Goal: Information Seeking & Learning: Find specific fact

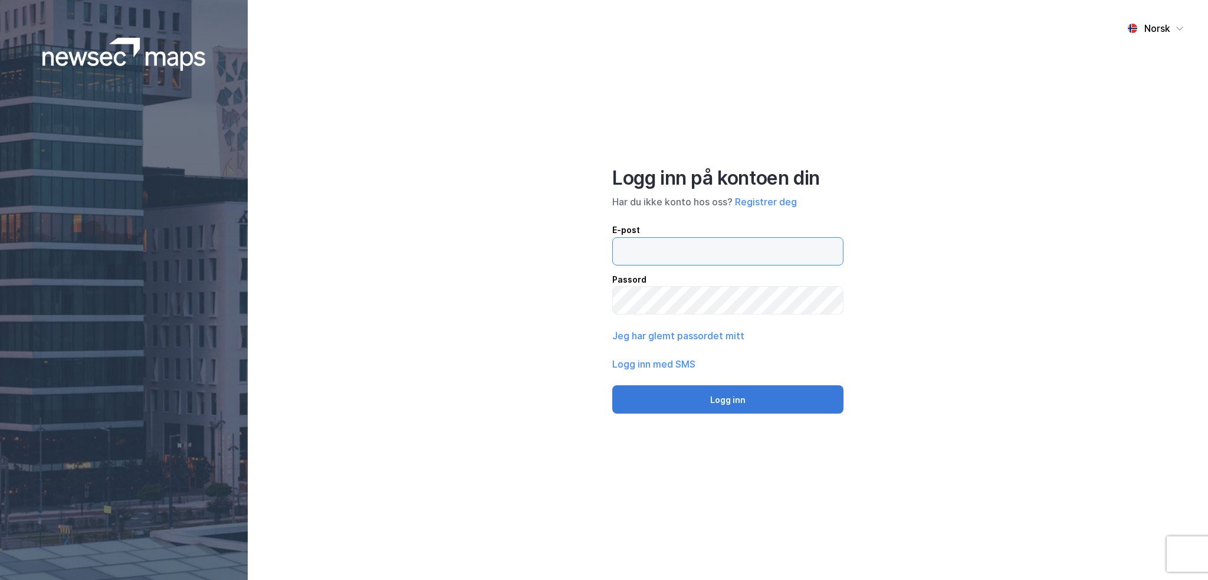
type input "[EMAIL_ADDRESS][DOMAIN_NAME]"
click at [708, 394] on button "Logg inn" at bounding box center [727, 399] width 231 height 28
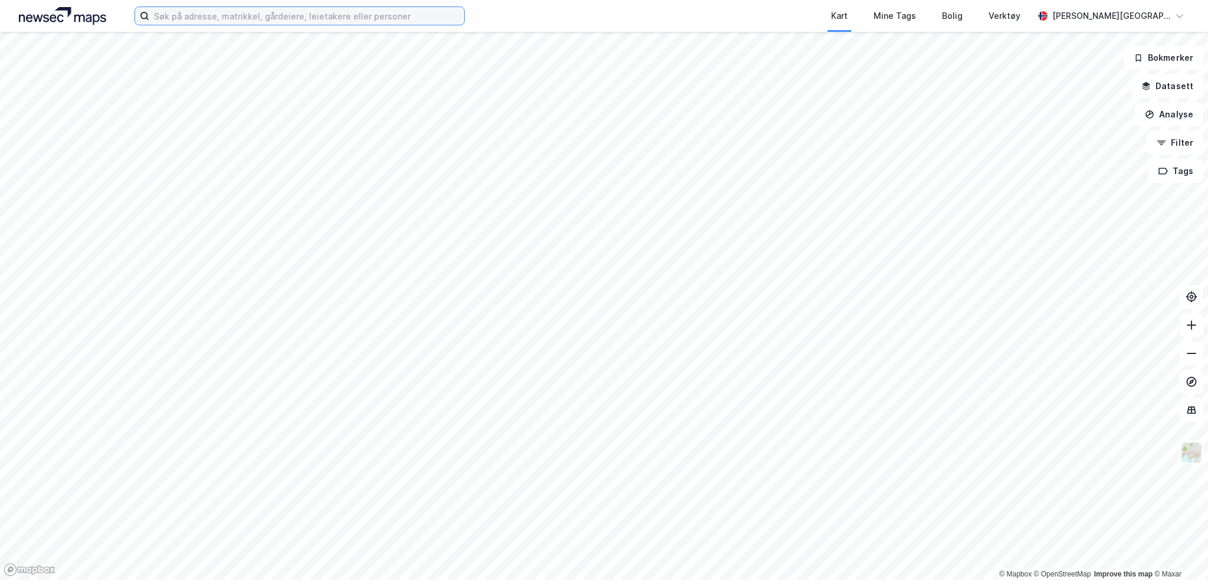
click at [198, 18] on input at bounding box center [306, 16] width 315 height 18
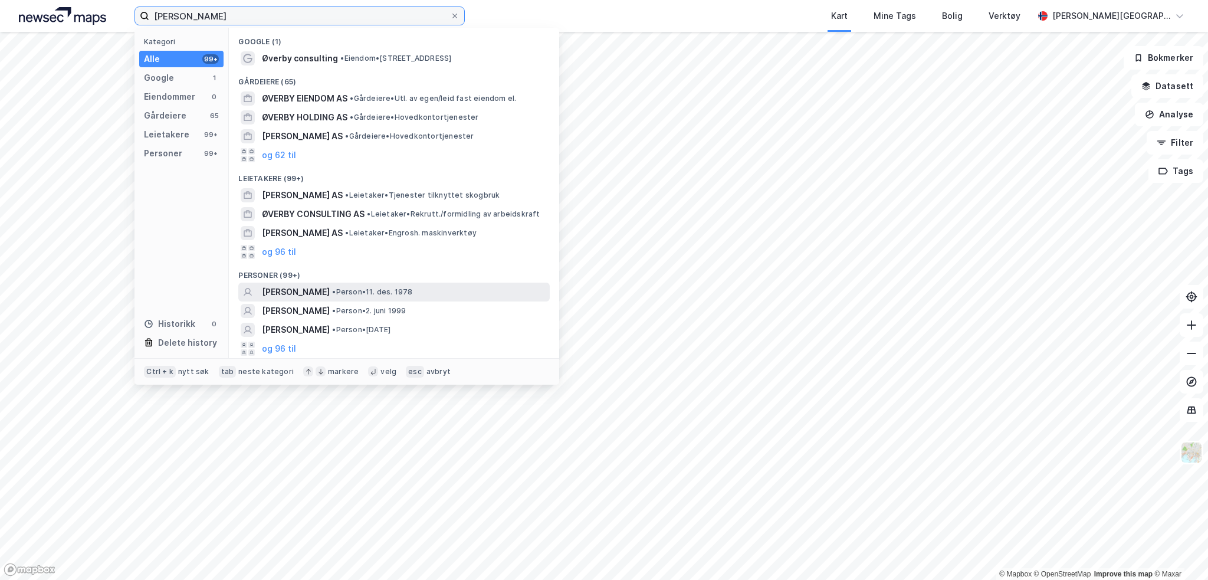
type input "[PERSON_NAME]"
click at [300, 289] on span "[PERSON_NAME]" at bounding box center [296, 292] width 68 height 14
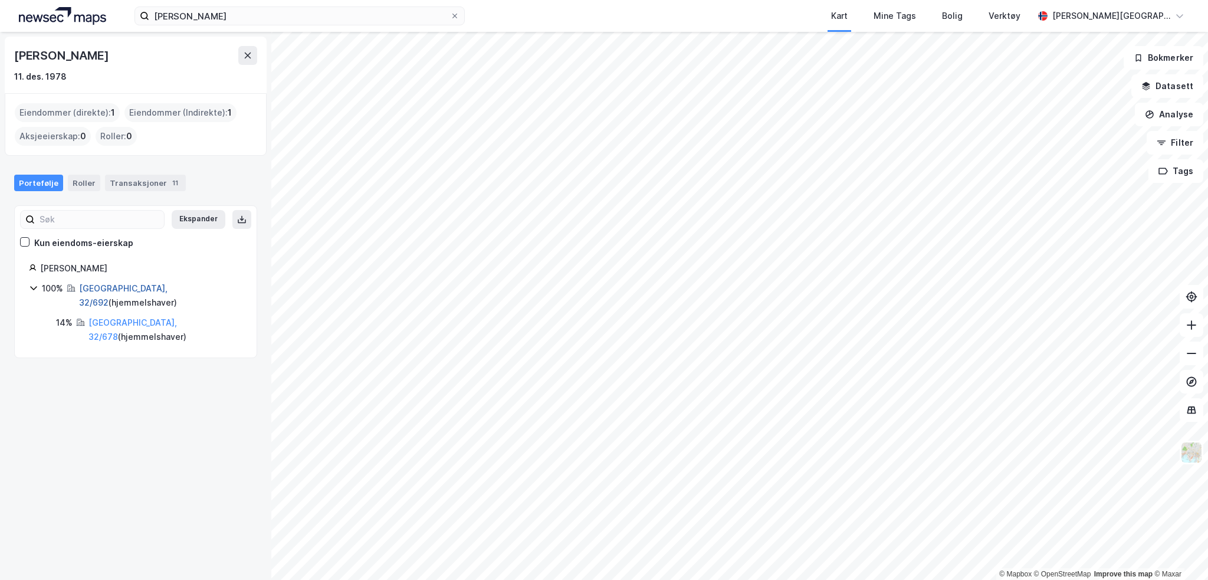
click at [113, 287] on link "[GEOGRAPHIC_DATA], 32/692" at bounding box center [123, 295] width 89 height 24
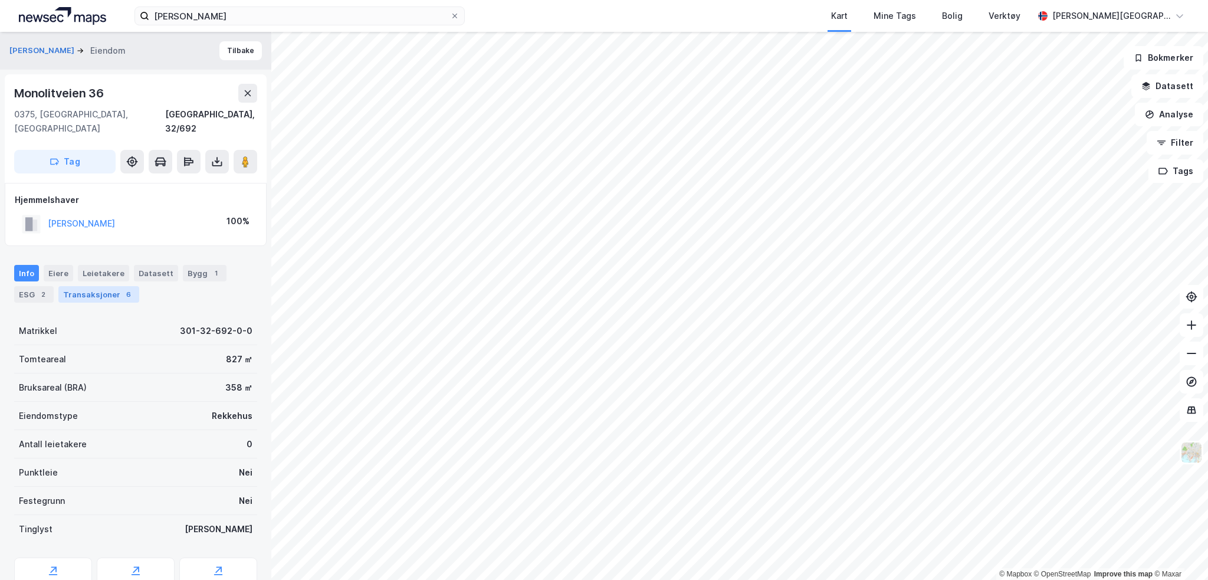
click at [119, 286] on div "Transaksjoner 6" at bounding box center [98, 294] width 81 height 17
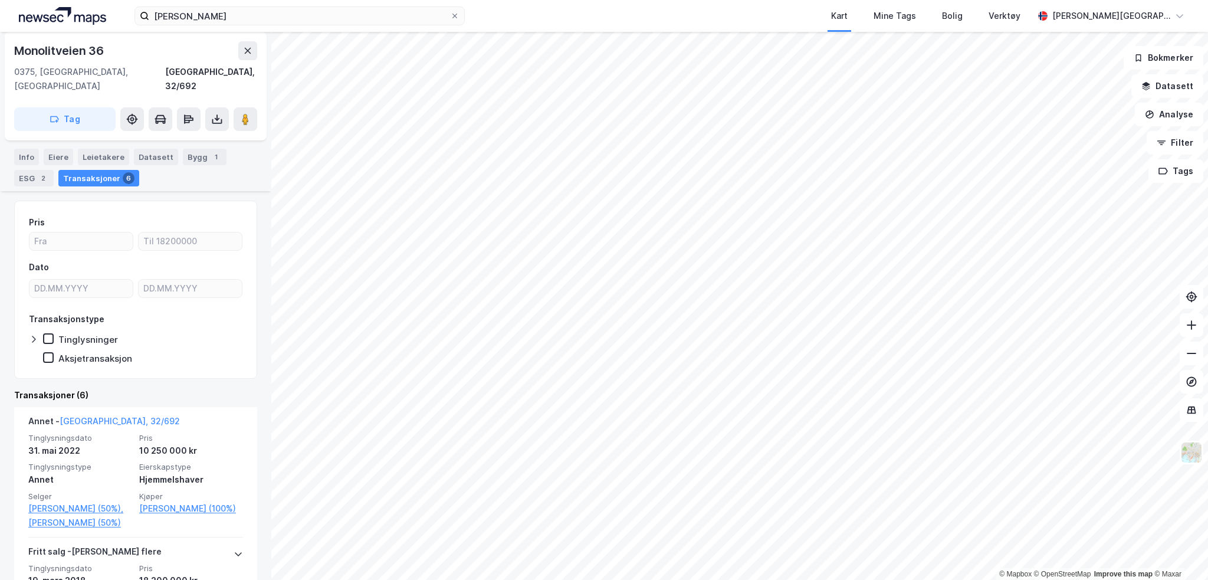
scroll to position [117, 0]
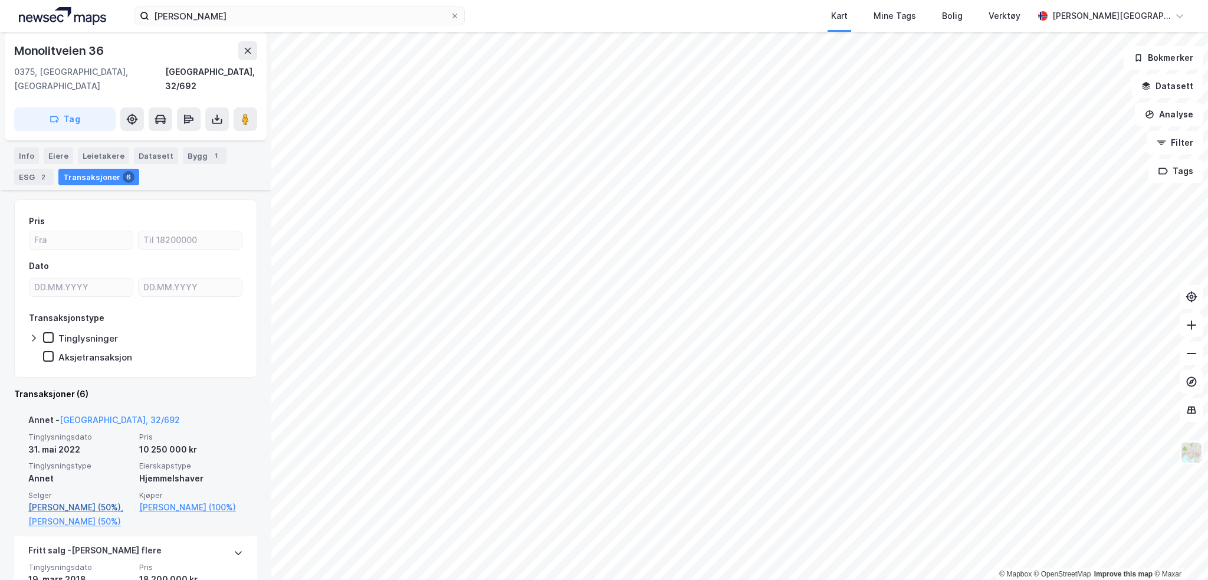
click at [90, 500] on link "[PERSON_NAME] (50%)," at bounding box center [80, 507] width 104 height 14
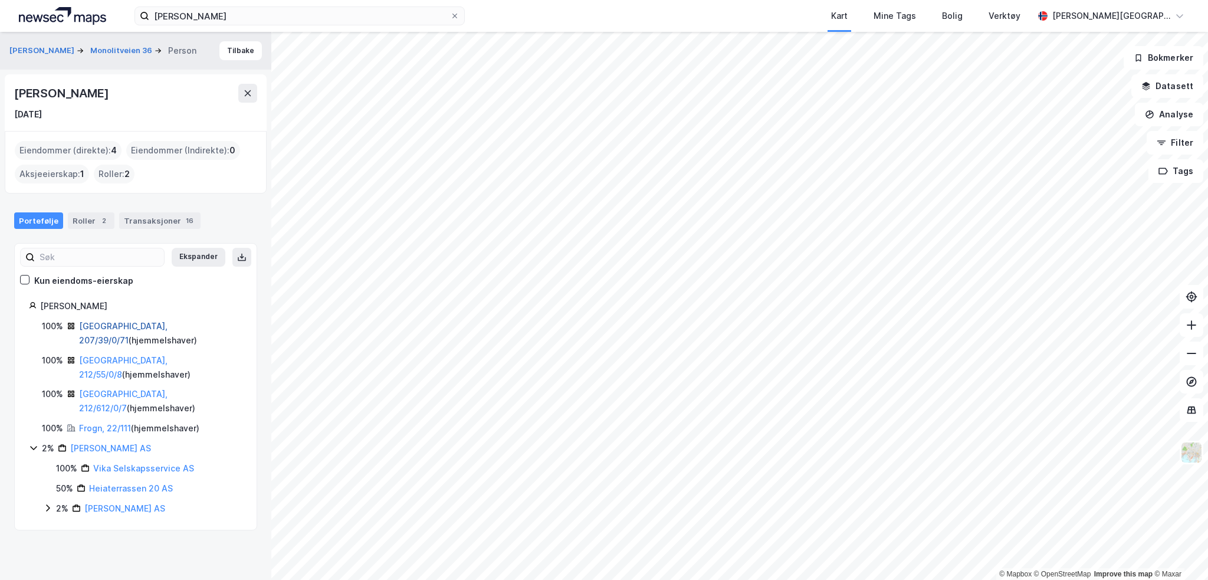
click at [107, 322] on link "[GEOGRAPHIC_DATA], 207/39/0/71" at bounding box center [123, 333] width 89 height 24
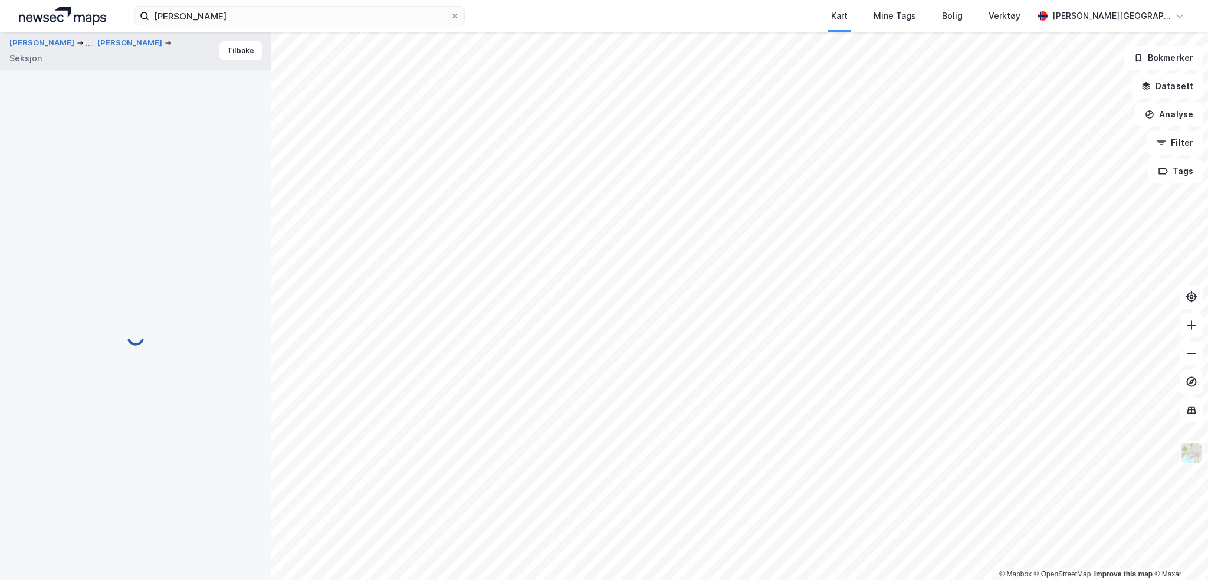
scroll to position [40, 0]
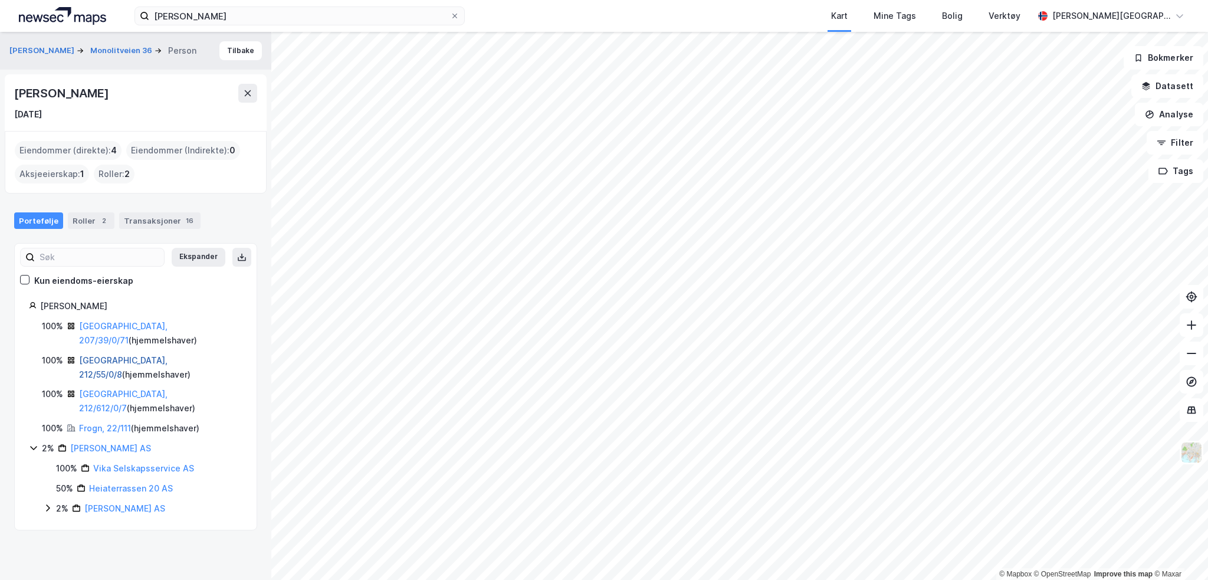
click at [126, 355] on link "[GEOGRAPHIC_DATA], 212/55/0/8" at bounding box center [123, 367] width 89 height 24
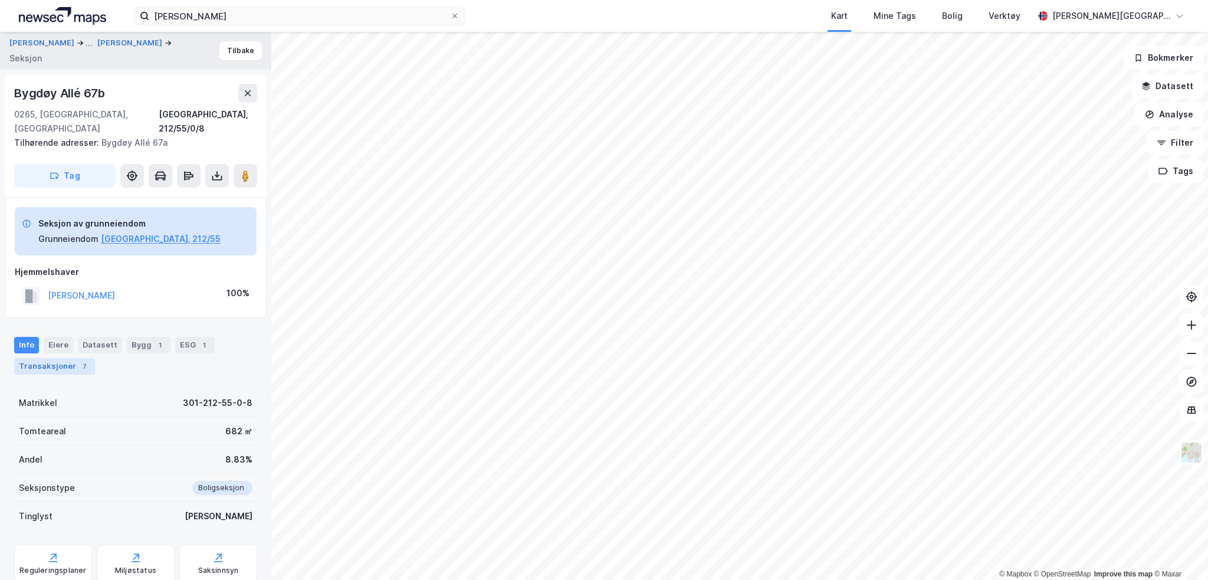
click at [39, 358] on div "Transaksjoner 7" at bounding box center [54, 366] width 81 height 17
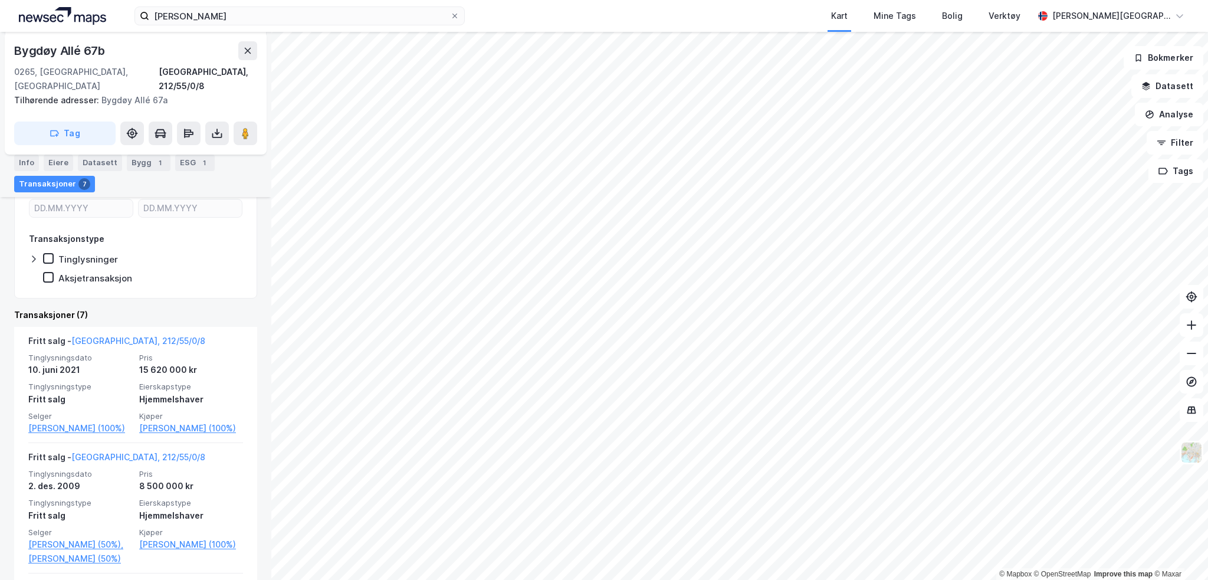
scroll to position [269, 0]
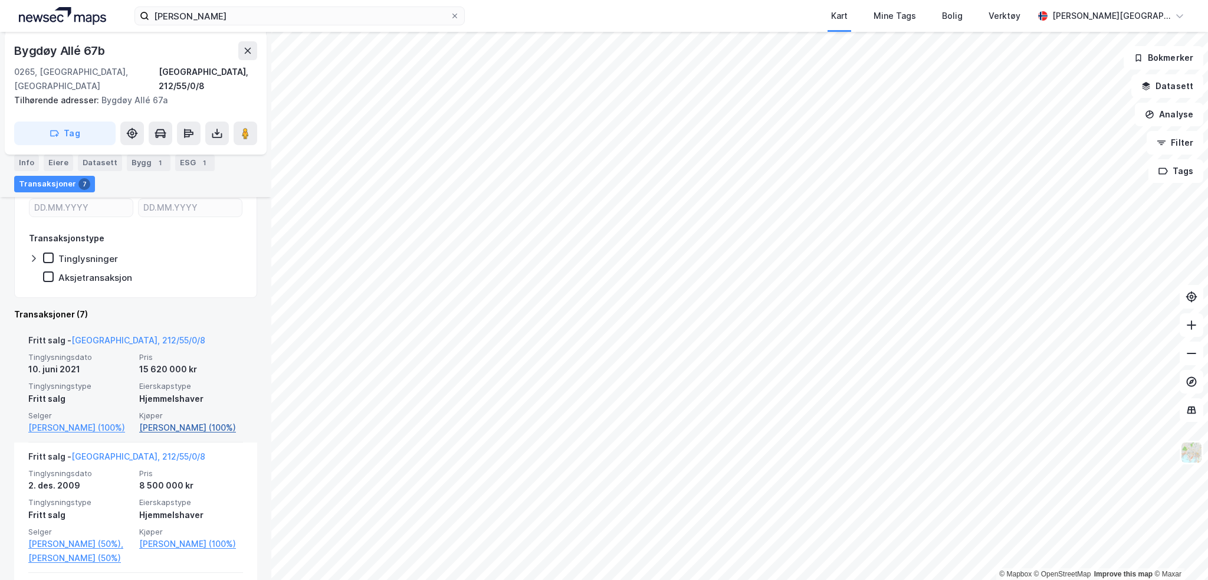
click at [170, 421] on link "[PERSON_NAME] (100%)" at bounding box center [191, 428] width 104 height 14
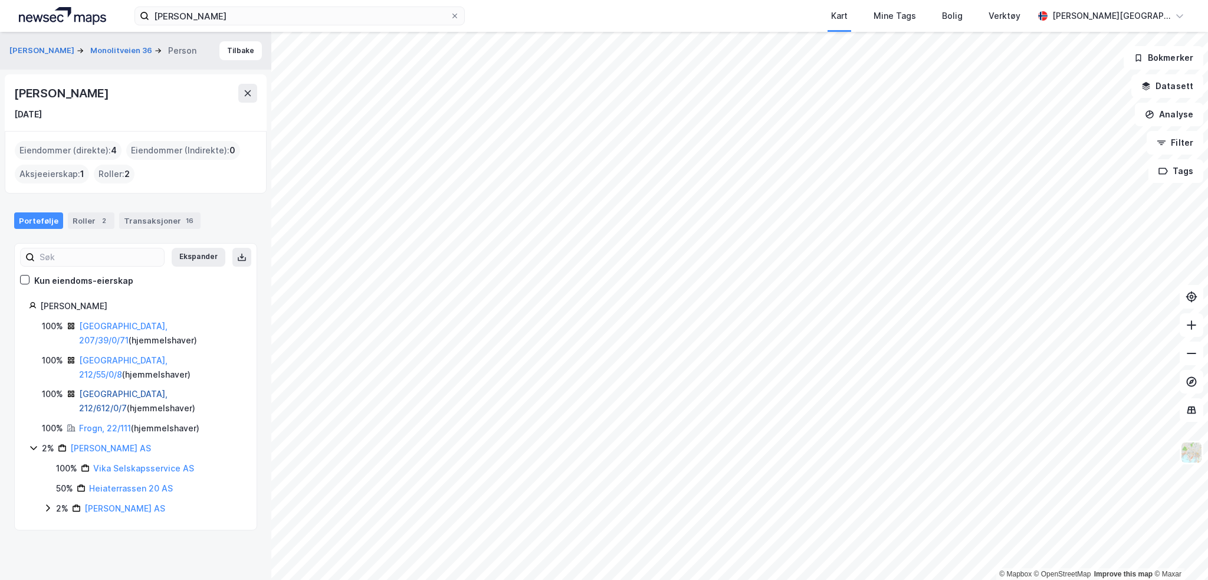
click at [123, 389] on link "[GEOGRAPHIC_DATA], 212/612/0/7" at bounding box center [123, 401] width 89 height 24
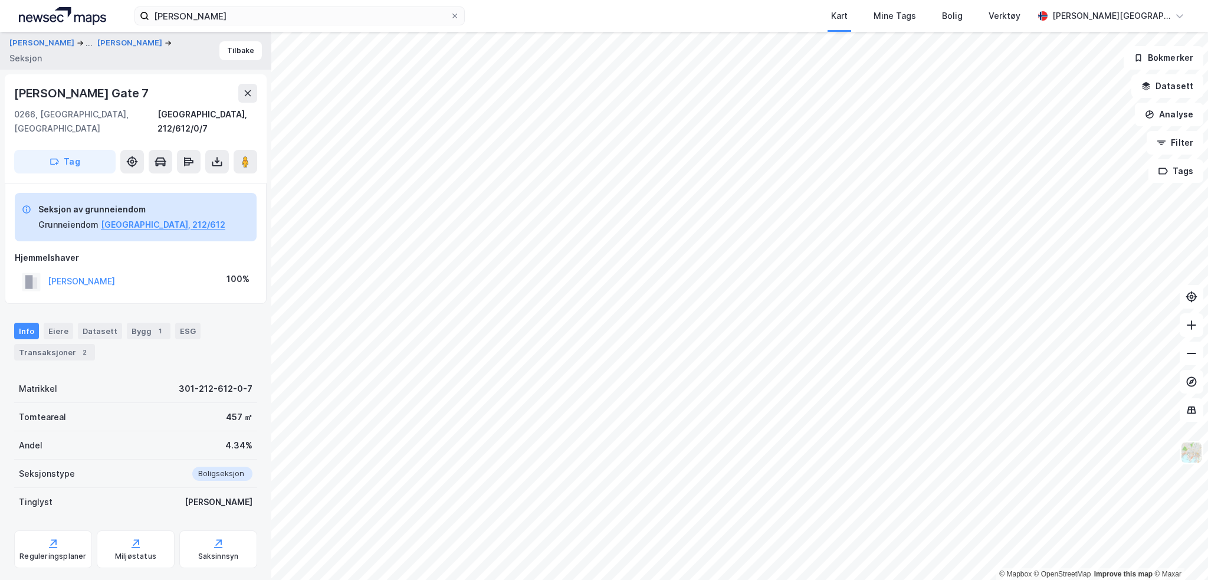
scroll to position [11, 0]
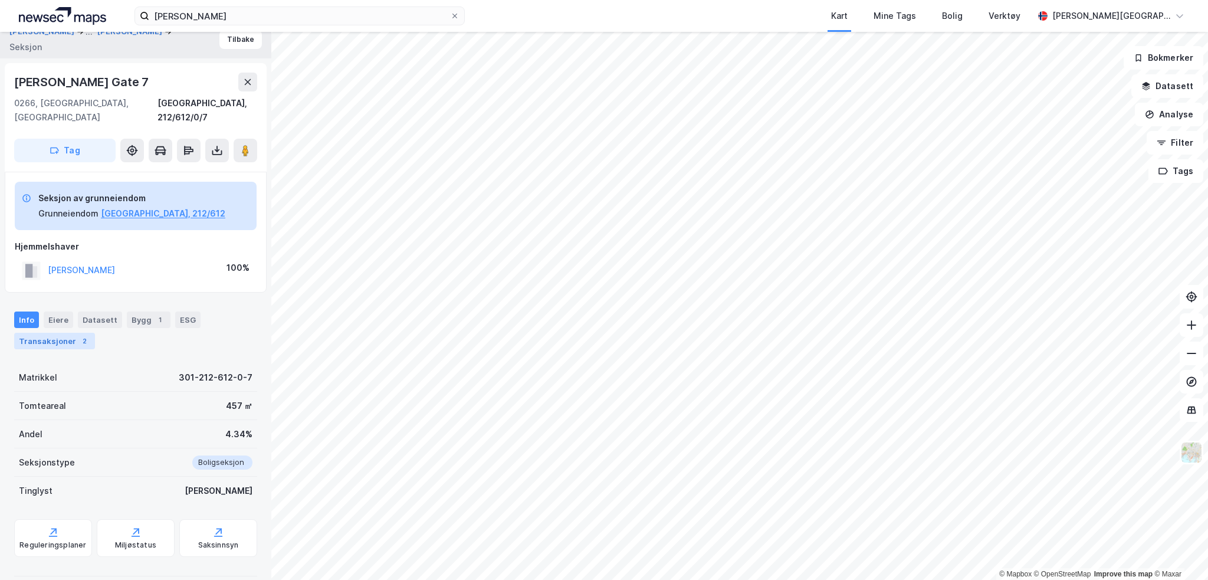
click at [55, 333] on div "Transaksjoner 2" at bounding box center [54, 341] width 81 height 17
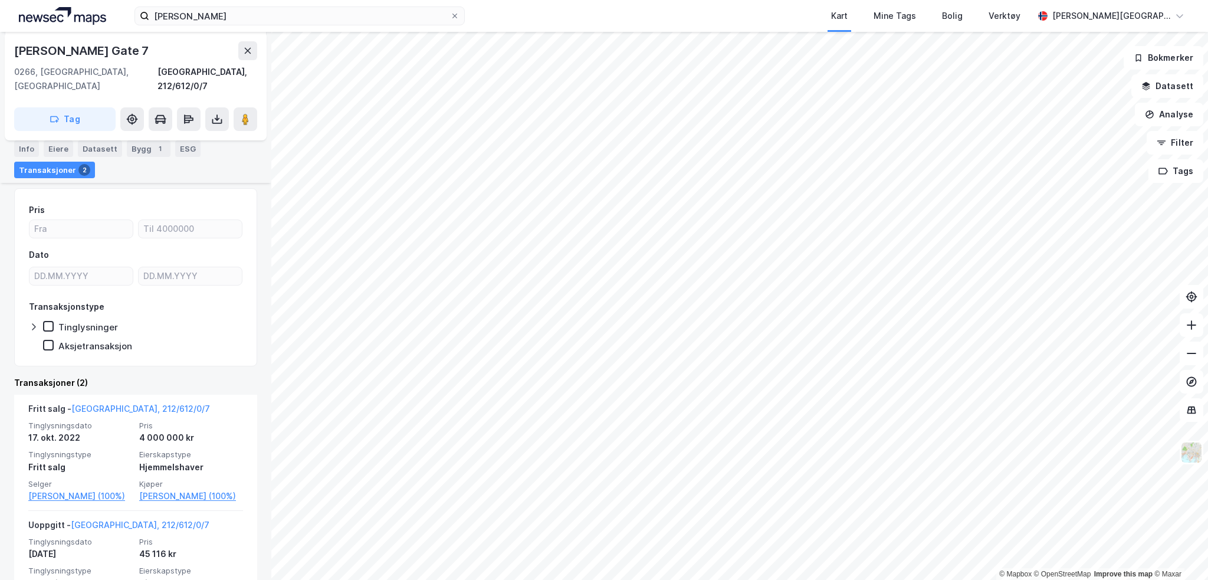
scroll to position [188, 0]
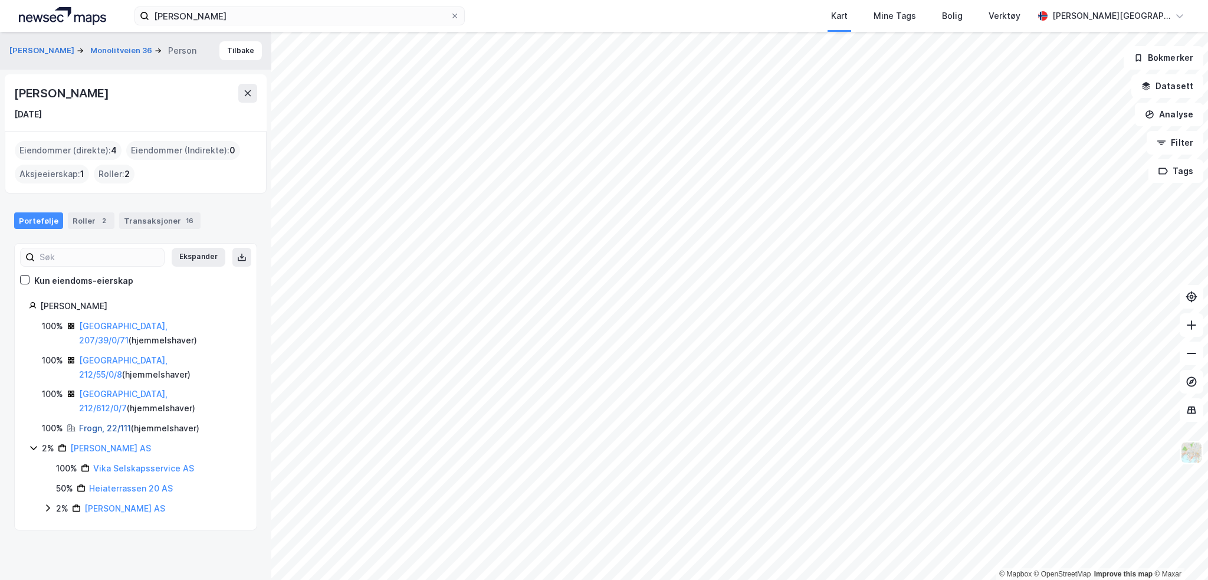
click at [126, 423] on link "Frogn, 22/111" at bounding box center [105, 428] width 52 height 10
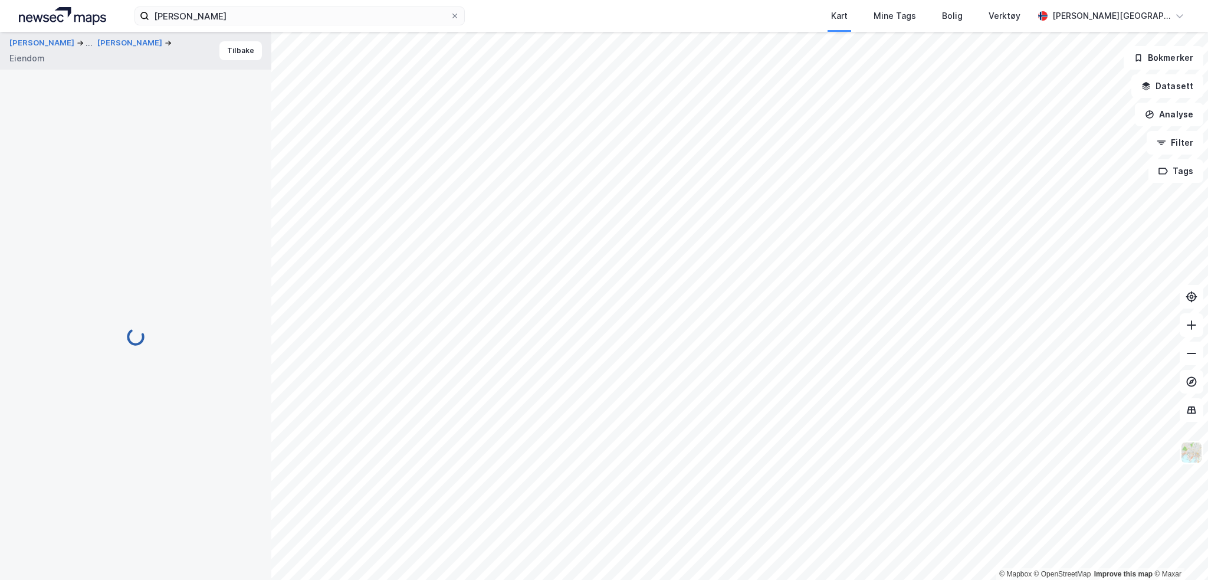
scroll to position [38, 0]
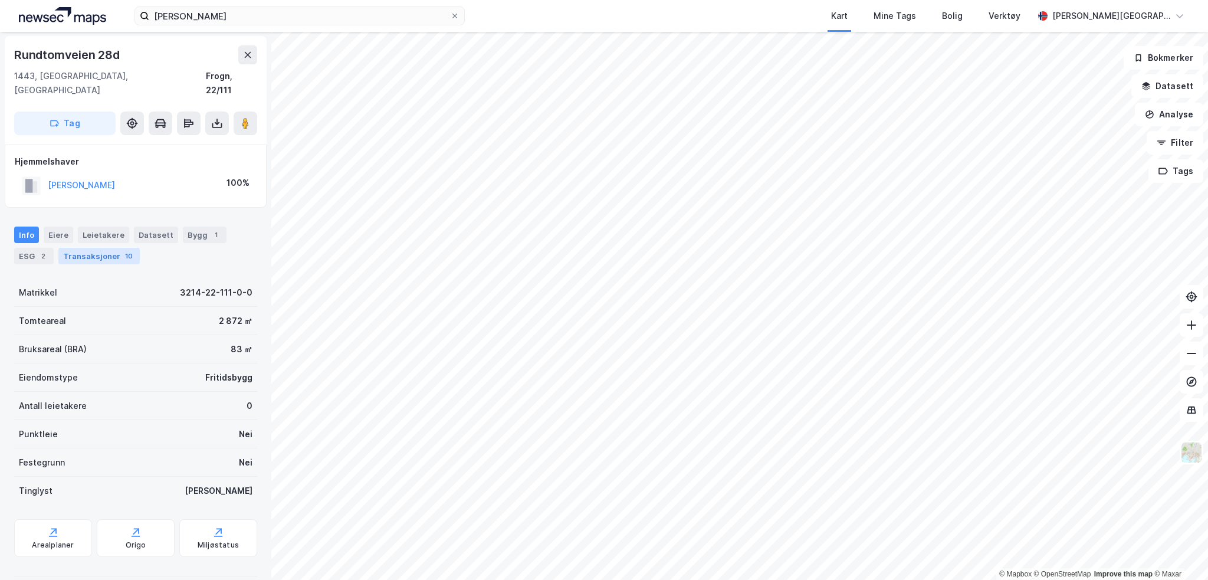
click at [93, 248] on div "Transaksjoner 10" at bounding box center [98, 256] width 81 height 17
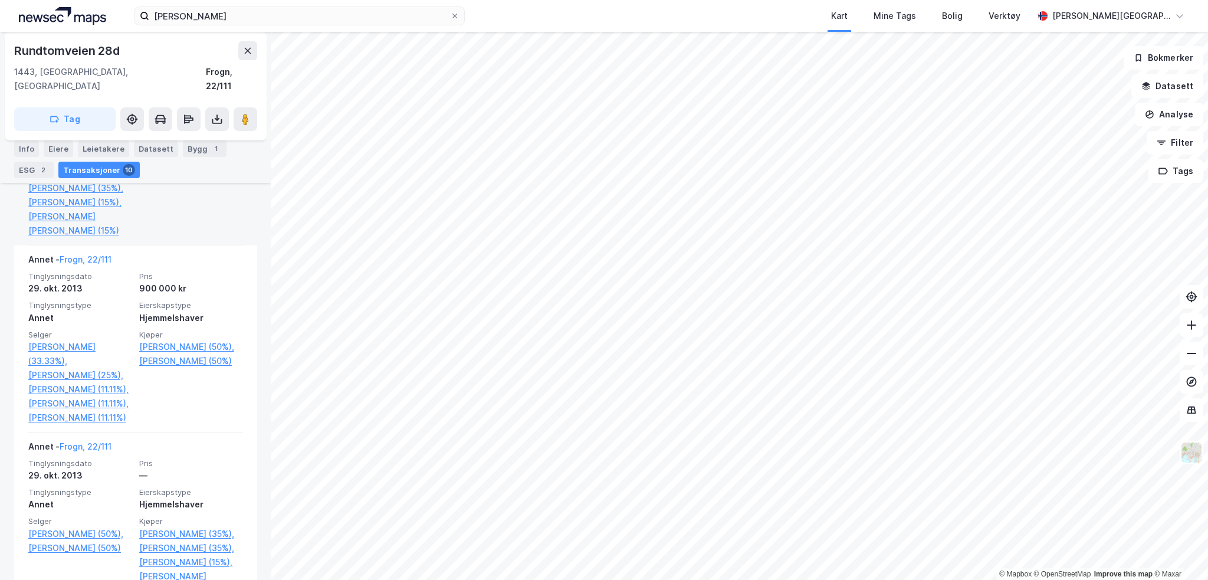
scroll to position [451, 0]
click at [79, 202] on link "[PERSON_NAME] (15%)," at bounding box center [80, 202] width 104 height 14
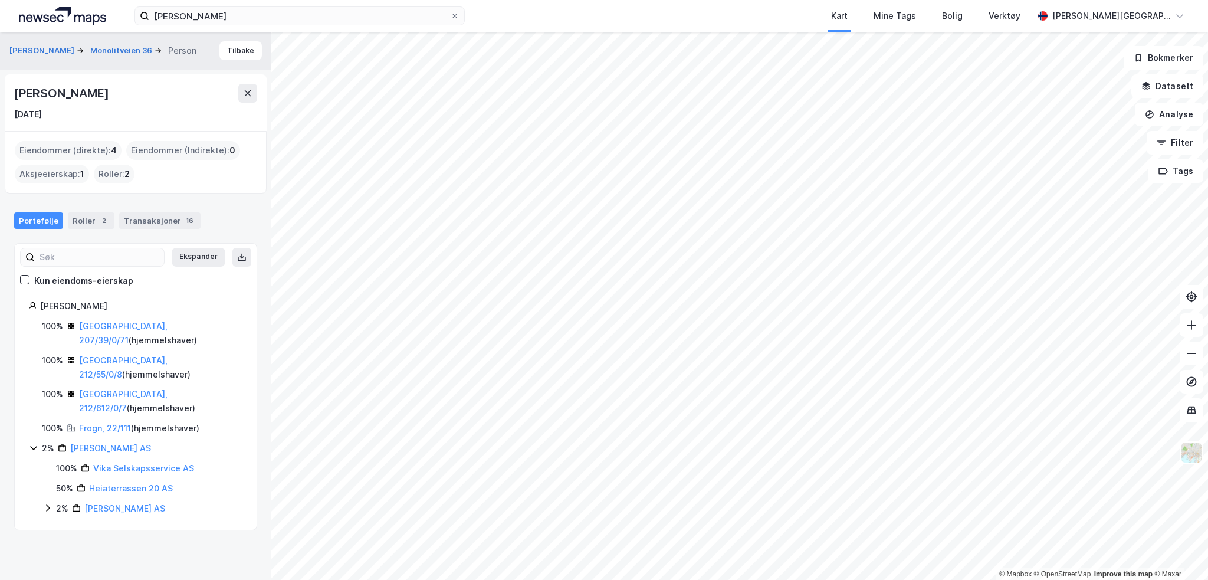
click at [46, 503] on icon at bounding box center [47, 507] width 9 height 9
click at [132, 543] on link "Heiaterrassen 20 AS" at bounding box center [145, 548] width 84 height 10
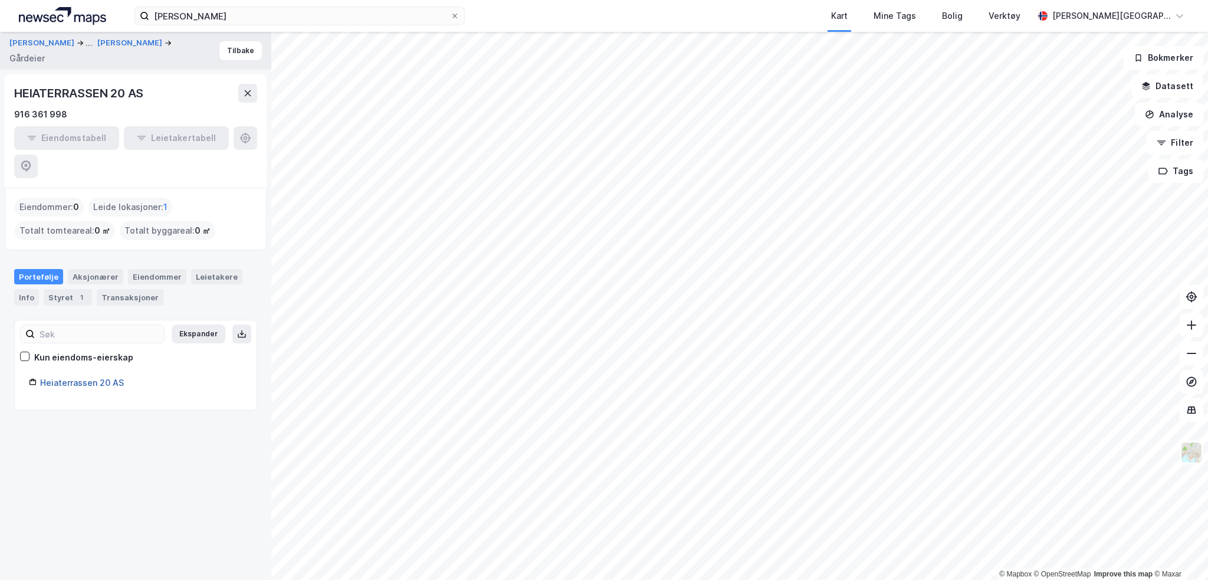
click at [80, 378] on link "Heiaterrassen 20 AS" at bounding box center [82, 383] width 84 height 10
